Goal: Check status: Check status

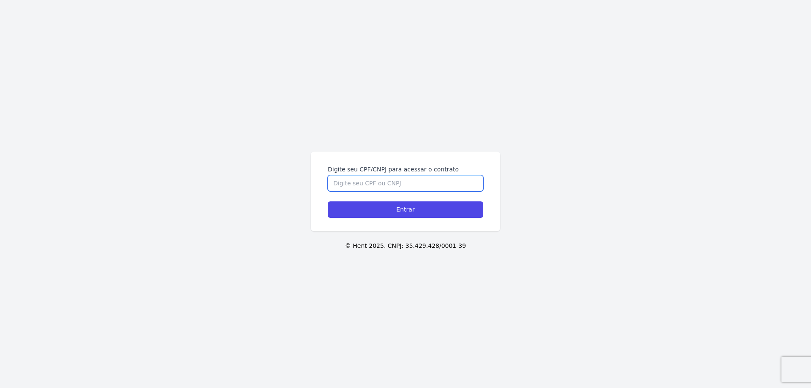
click at [391, 183] on input "Digite seu CPF/CNPJ para acessar o contrato" at bounding box center [405, 183] width 155 height 16
type input "11507828705"
click at [328, 201] on input "Entrar" at bounding box center [405, 209] width 155 height 16
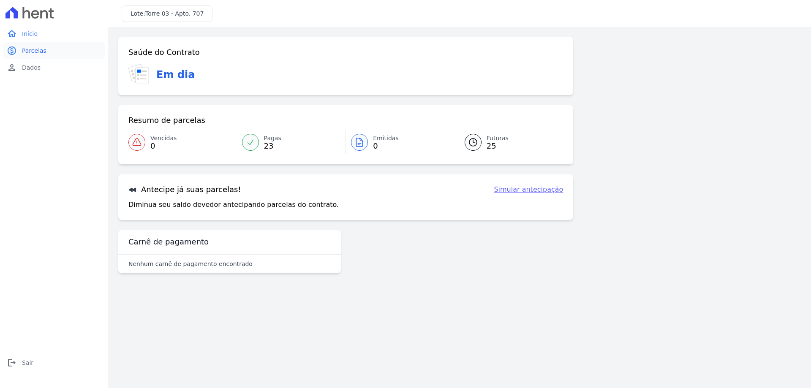
click at [29, 52] on span "Parcelas" at bounding box center [34, 50] width 24 height 8
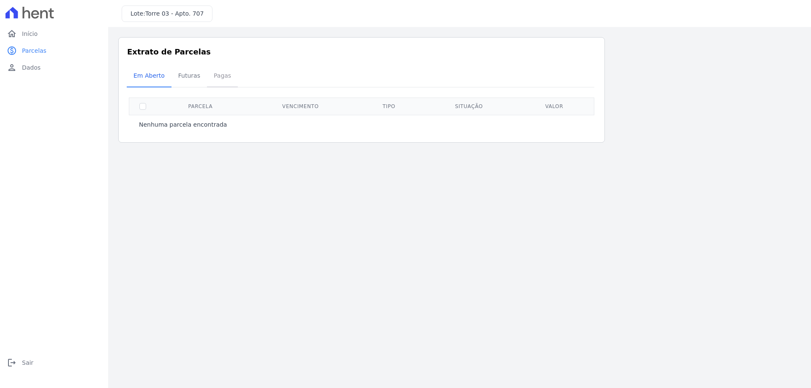
click at [217, 76] on span "Pagas" at bounding box center [222, 75] width 27 height 17
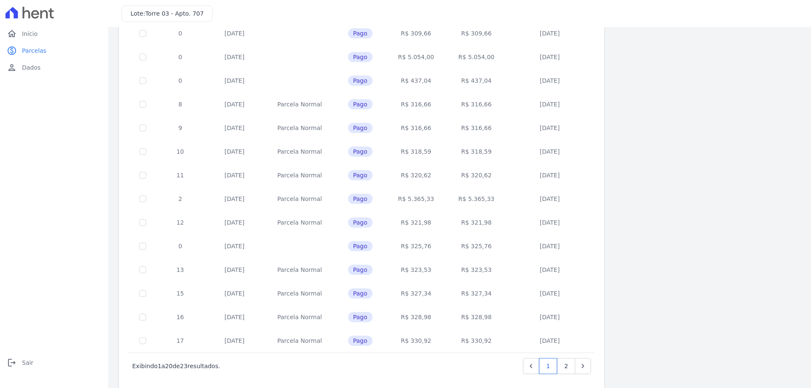
scroll to position [249, 0]
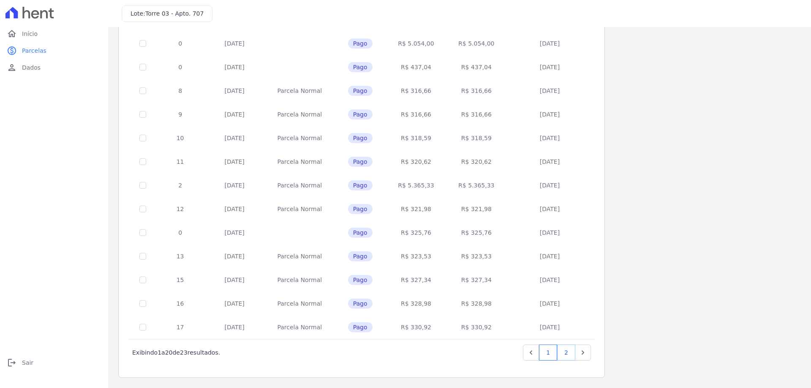
click at [568, 351] on link "2" at bounding box center [566, 353] width 18 height 16
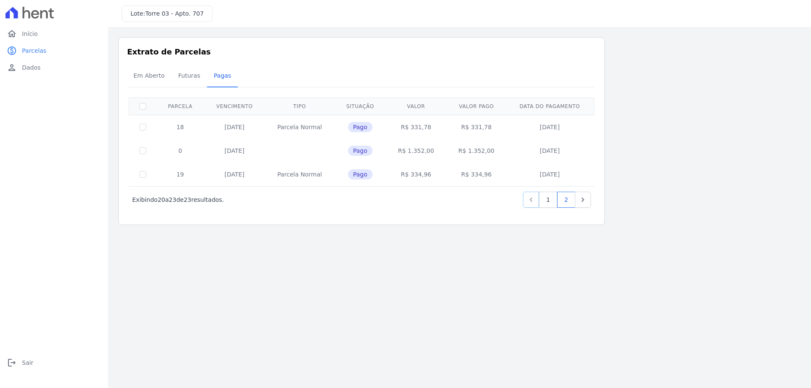
click at [532, 200] on icon "Previous" at bounding box center [531, 200] width 3 height 4
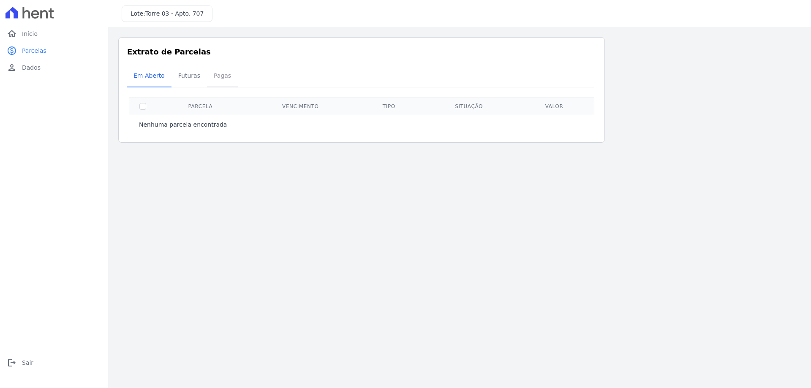
click at [215, 77] on span "Pagas" at bounding box center [222, 75] width 27 height 17
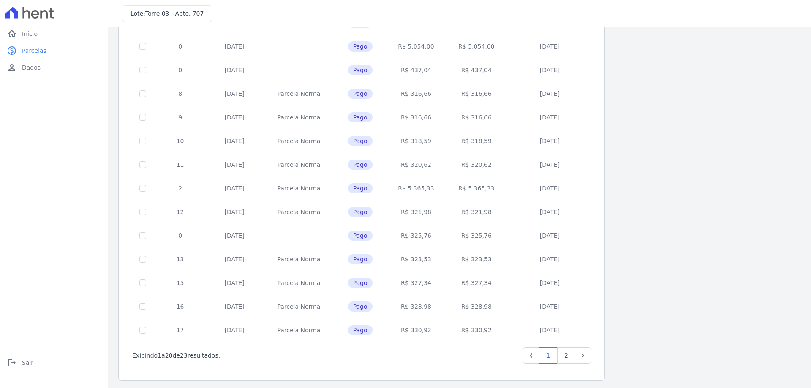
scroll to position [249, 0]
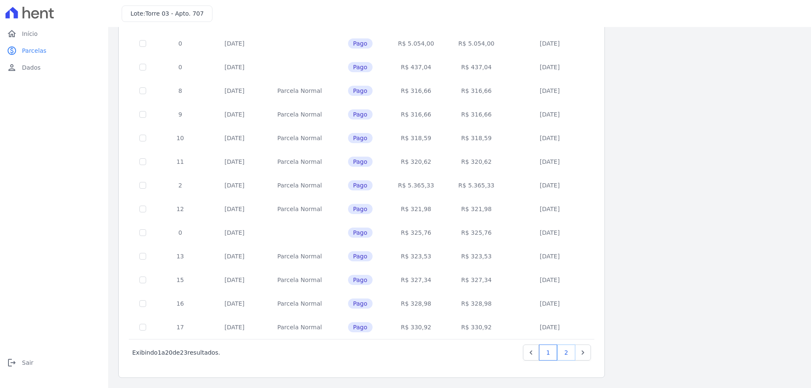
click at [563, 352] on link "2" at bounding box center [566, 353] width 18 height 16
